Goal: Complete application form

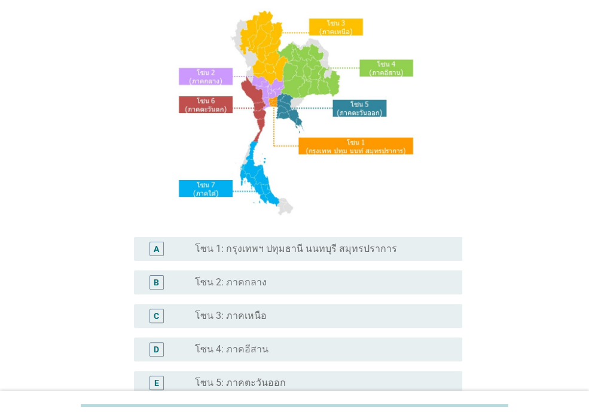
scroll to position [239, 0]
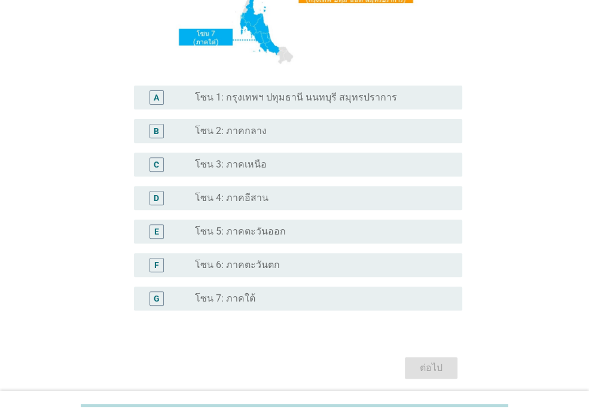
drag, startPoint x: 274, startPoint y: 98, endPoint x: 366, endPoint y: 201, distance: 138.0
click at [274, 97] on label "โซน 1: กรุงเทพฯ ปทุมธานี นนทบุรี สมุทรปราการ" at bounding box center [296, 97] width 202 height 12
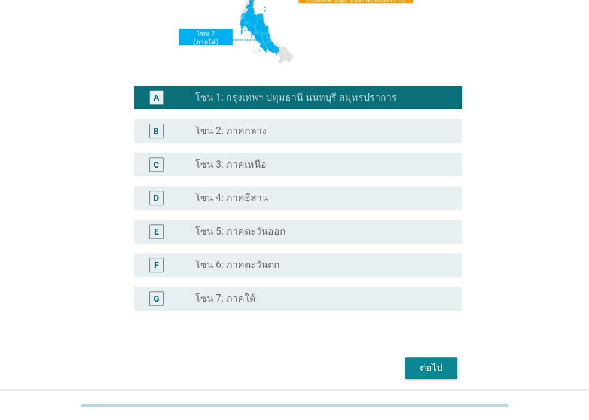
click at [440, 366] on div "ต่อไป" at bounding box center [430, 367] width 33 height 14
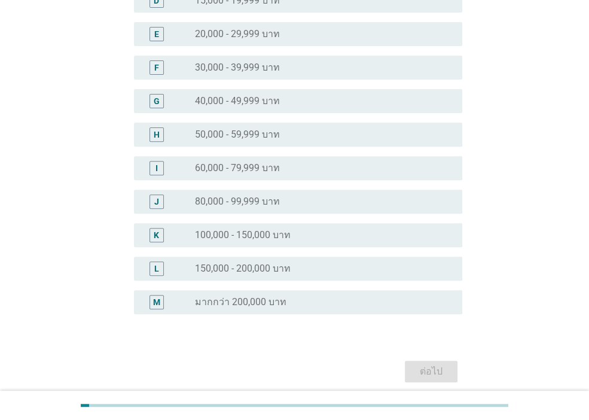
scroll to position [0, 0]
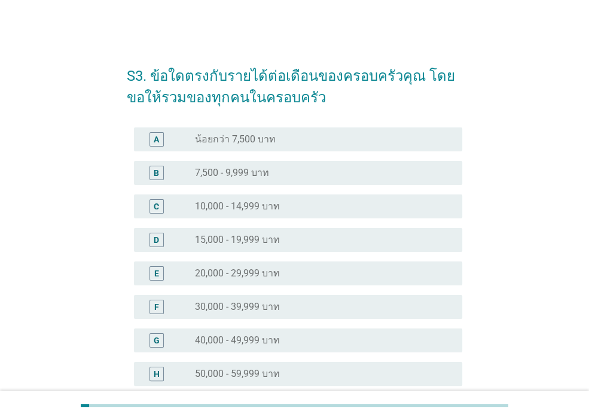
click at [290, 341] on div "radio_button_unchecked 40,000 - 49,999 บาท" at bounding box center [319, 340] width 248 height 12
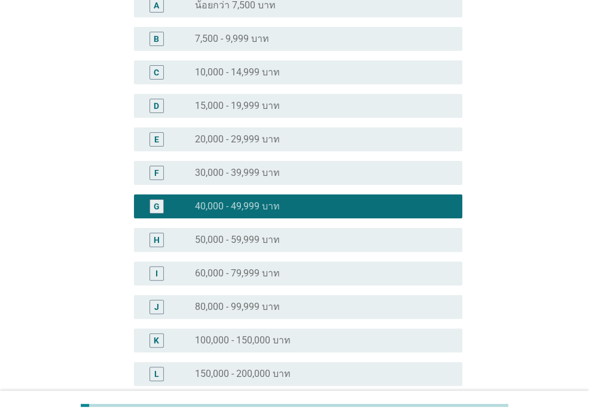
scroll to position [287, 0]
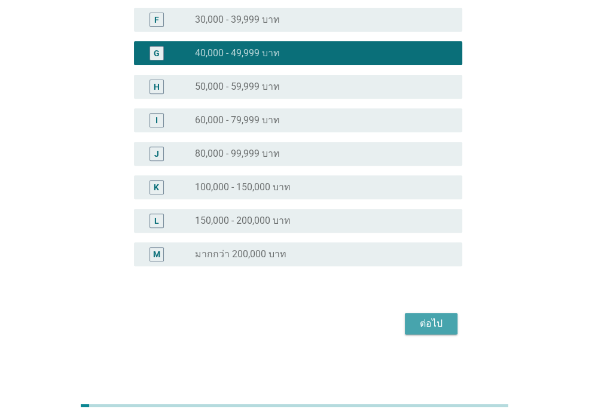
click at [427, 323] on div "ต่อไป" at bounding box center [430, 323] width 33 height 14
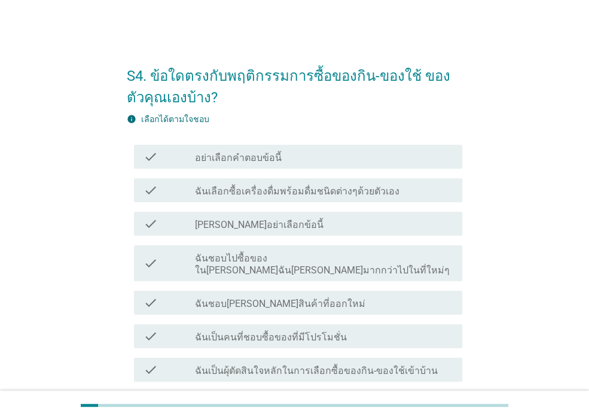
click at [337, 190] on label "ฉันเลือกซื้อเครื่องดื่มพร้อมดื่มชนิดต่างๆด้วยตัวเอง" at bounding box center [297, 191] width 204 height 12
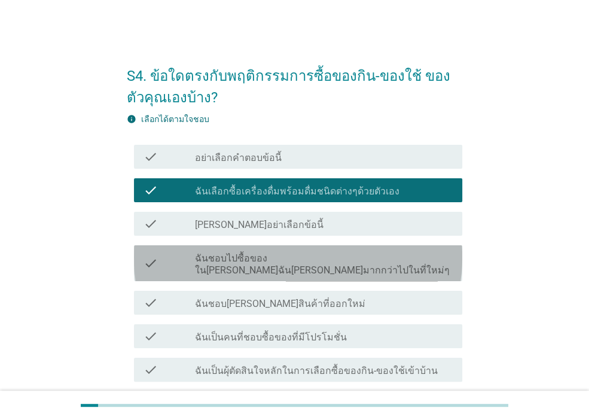
click at [328, 261] on label "ฉันชอบไปซื้อของใน[PERSON_NAME]ฉัน[PERSON_NAME]มากกว่าไปในที่ใหม่ๆ" at bounding box center [324, 264] width 258 height 24
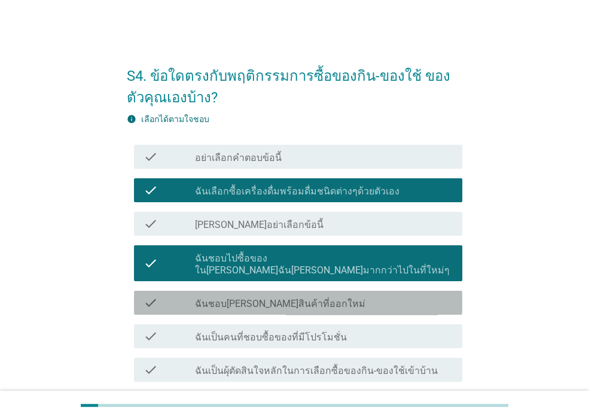
click at [322, 295] on div "check_box_outline_blank ฉันชอบ[PERSON_NAME]สินค้าที่ออกใหม่" at bounding box center [324, 302] width 258 height 14
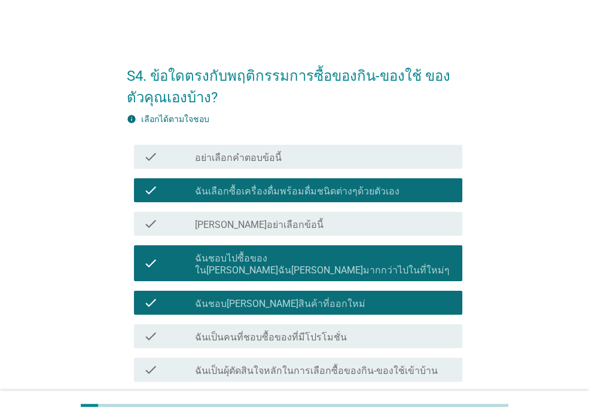
click at [332, 329] on div "check_box_outline_blank ฉันเป็นคนที่ชอบซื้อของที่มีโปรโมชั่น" at bounding box center [324, 336] width 258 height 14
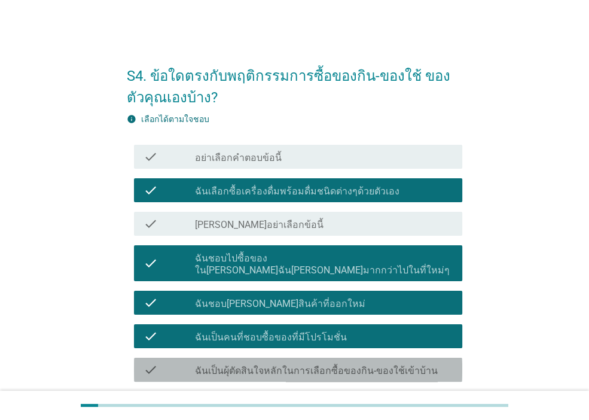
drag, startPoint x: 345, startPoint y: 354, endPoint x: 354, endPoint y: 328, distance: 28.0
click at [345, 365] on label "ฉันเป็นผุ้ตัดสินใจหลักในการเลือกซื้อของกิน-ของใช้เข้าบ้าน" at bounding box center [316, 371] width 243 height 12
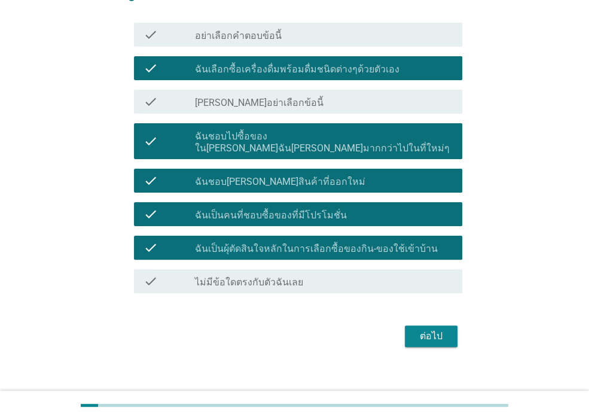
scroll to position [123, 0]
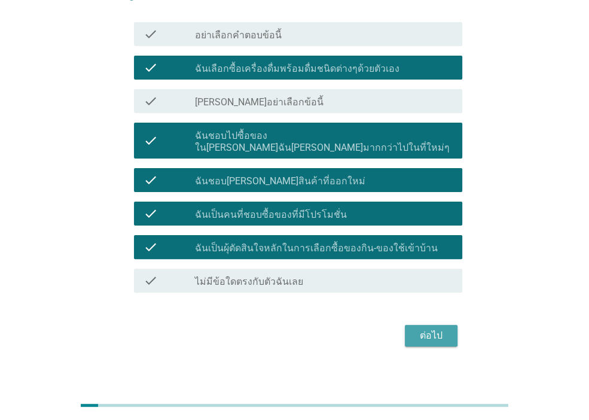
drag, startPoint x: 436, startPoint y: 321, endPoint x: 423, endPoint y: 280, distance: 43.1
click at [435, 328] on div "ต่อไป" at bounding box center [430, 335] width 33 height 14
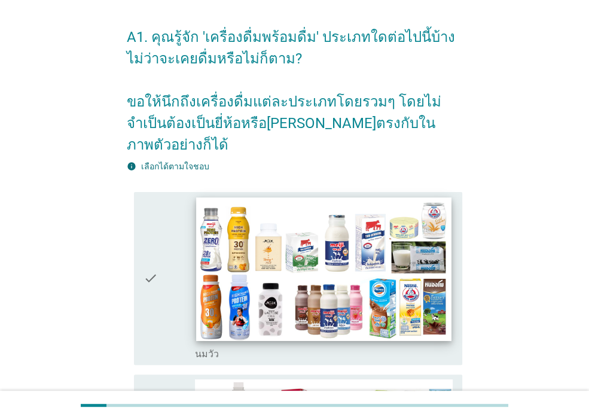
scroll to position [60, 0]
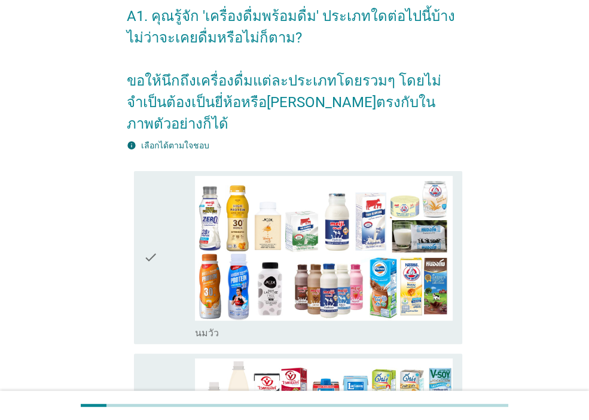
click at [151, 228] on icon "check" at bounding box center [150, 257] width 14 height 163
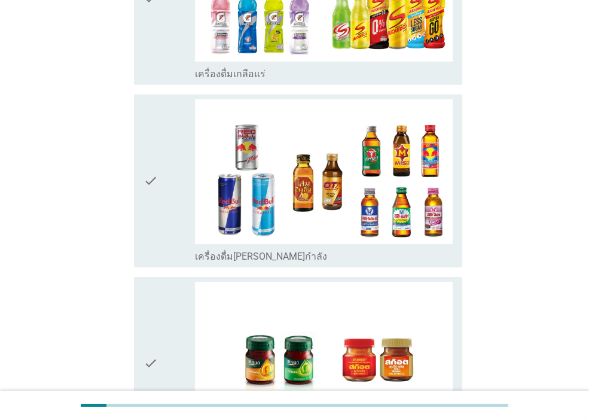
scroll to position [2501, 0]
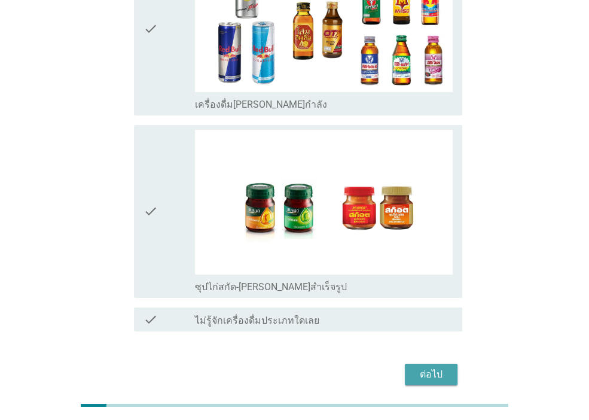
click at [435, 367] on div "ต่อไป" at bounding box center [430, 374] width 33 height 14
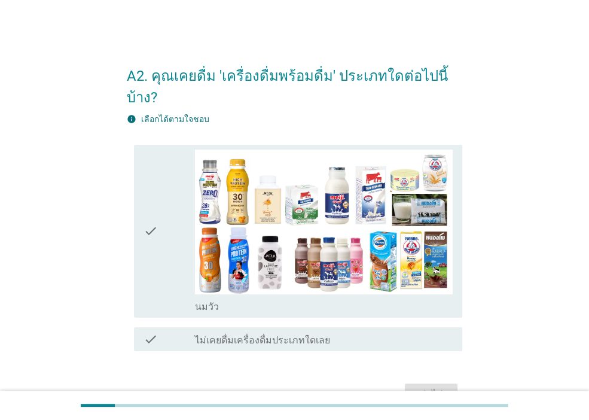
click at [145, 204] on icon "check" at bounding box center [150, 230] width 14 height 163
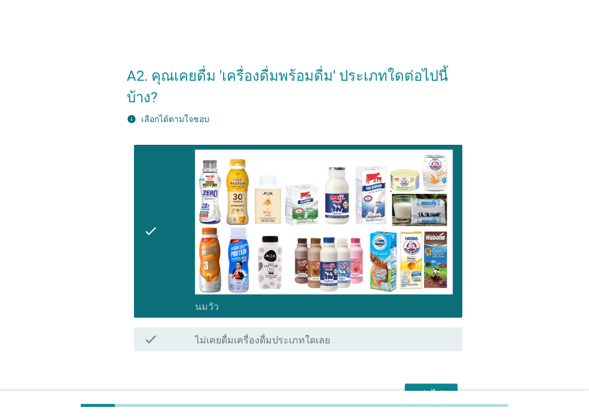
drag, startPoint x: 436, startPoint y: 371, endPoint x: 433, endPoint y: 360, distance: 11.2
click at [435, 387] on div "ต่อไป" at bounding box center [430, 394] width 33 height 14
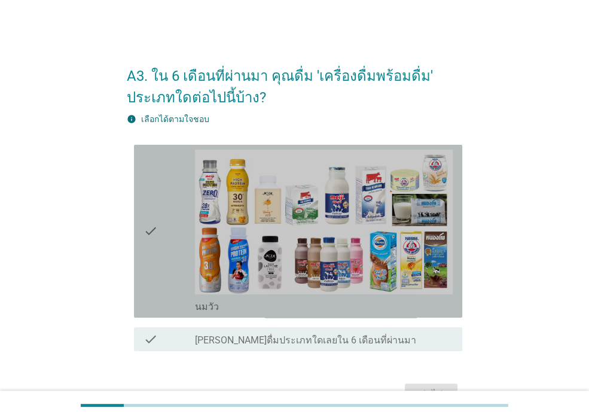
click at [148, 211] on icon "check" at bounding box center [150, 230] width 14 height 163
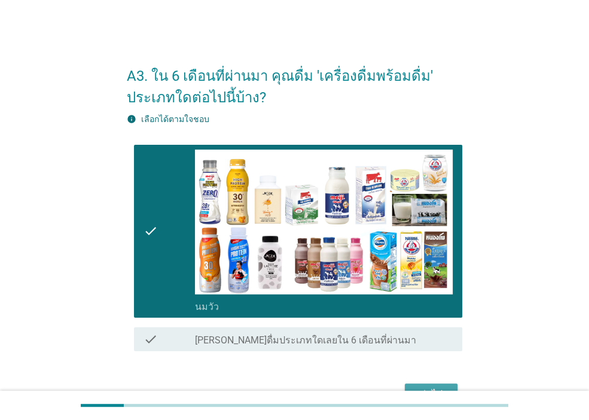
click at [441, 383] on button "ต่อไป" at bounding box center [431, 394] width 53 height 22
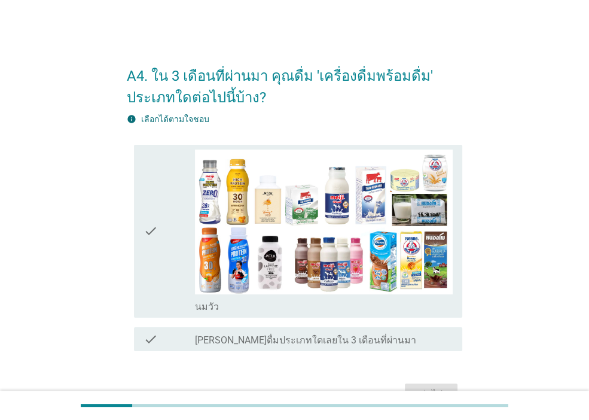
click at [161, 258] on div "check" at bounding box center [168, 230] width 51 height 163
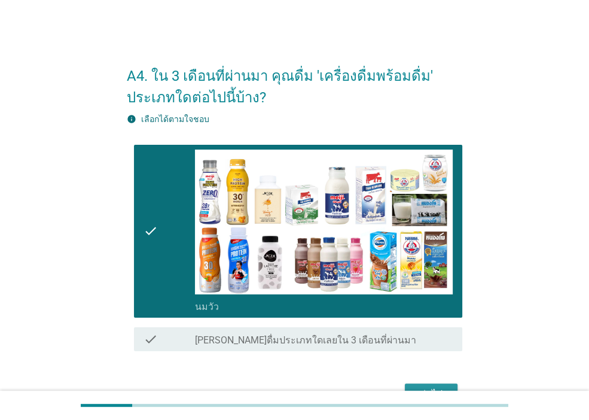
click at [445, 388] on div "ต่อไป" at bounding box center [430, 394] width 33 height 14
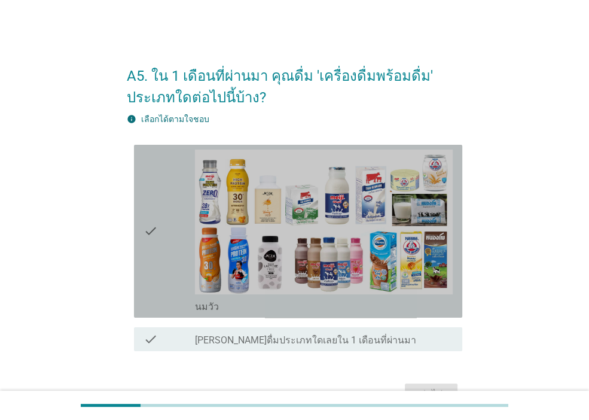
click at [151, 253] on icon "check" at bounding box center [150, 230] width 14 height 163
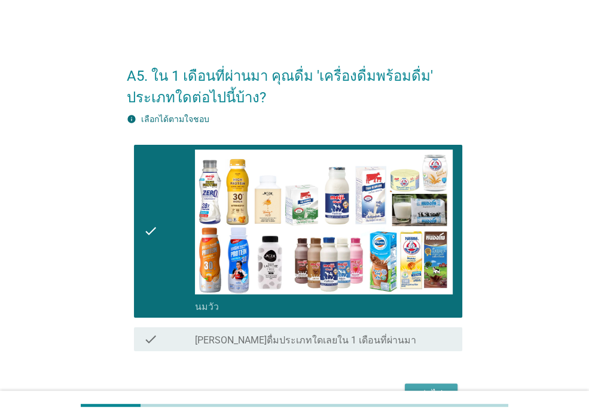
click at [423, 385] on button "ต่อไป" at bounding box center [431, 394] width 53 height 22
